Goal: Information Seeking & Learning: Learn about a topic

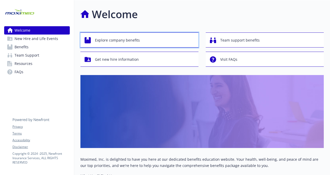
click at [116, 39] on span "Explore company benefits" at bounding box center [117, 40] width 45 height 10
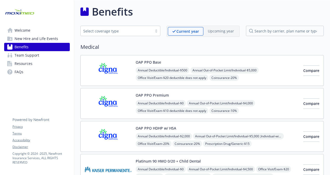
scroll to position [2, 0]
